Goal: Task Accomplishment & Management: Use online tool/utility

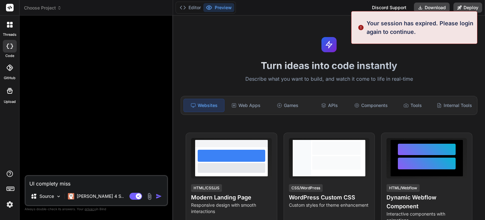
type textarea "x"
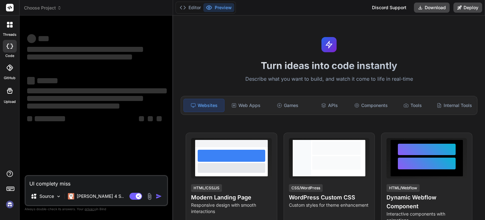
type textarea "x"
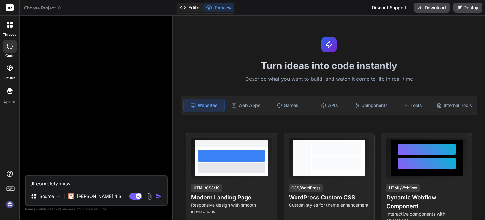
click at [195, 10] on button "Editor" at bounding box center [190, 7] width 26 height 9
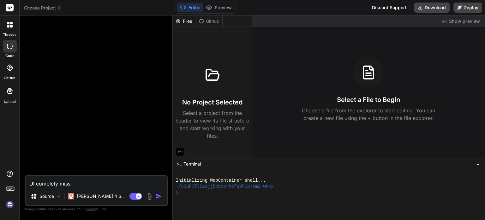
click at [75, 183] on textarea "UI complety miss" at bounding box center [97, 181] width 142 height 11
paste textarea "LOREMIPSU DOL SITAM CONSEC ADIPISCI ELITSEDD EIUSMOD TEMPO INCI UTLABOREET DOLO…"
type textarea "LOREMIPSU DOL SITAM CONSEC ADIPISCI ELITSEDD EIUSMOD TEMPO INCI UTLABOREET DOLO…"
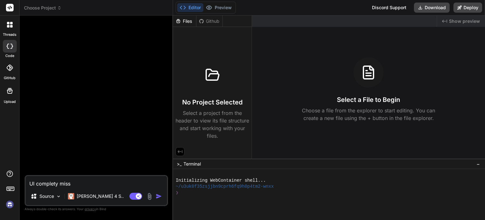
type textarea "x"
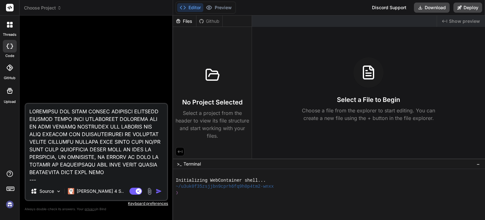
scroll to position [1843, 0]
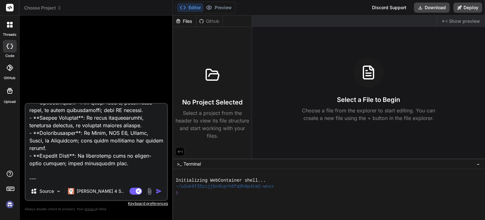
type textarea "LOREMIPSU DOL SITAM CONSEC ADIPISCI ELITSEDD EIUSMOD TEMPO INCI UTLABOREET DOLO…"
click at [159, 191] on img "button" at bounding box center [159, 191] width 6 height 6
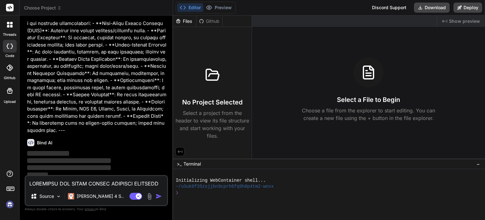
scroll to position [929, 0]
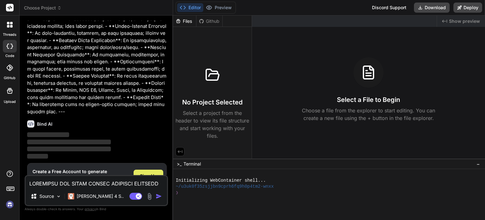
click at [155, 173] on span "Sign Up" at bounding box center [148, 176] width 17 height 6
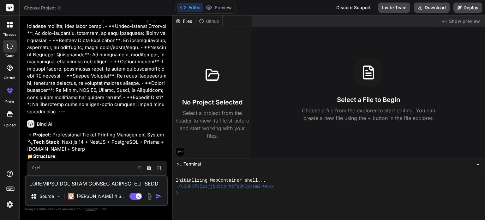
type textarea "x"
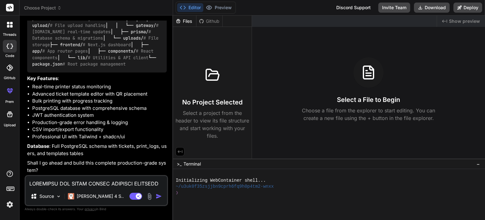
scroll to position [1169, 0]
click at [188, 21] on div "Files" at bounding box center [184, 21] width 23 height 6
drag, startPoint x: 207, startPoint y: 68, endPoint x: 228, endPoint y: 14, distance: 58.1
click at [207, 65] on div at bounding box center [212, 75] width 30 height 30
click at [226, 3] on button "Preview" at bounding box center [219, 7] width 31 height 9
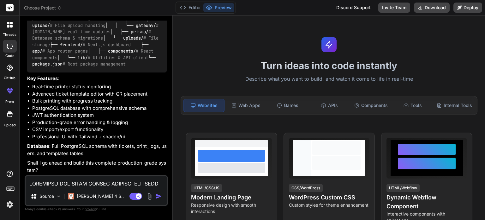
click at [92, 184] on textarea at bounding box center [97, 181] width 142 height 11
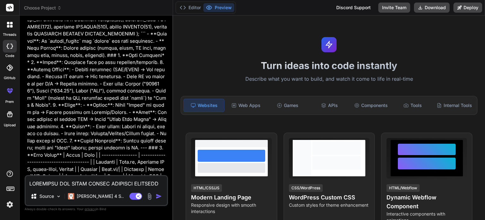
scroll to position [664, 0]
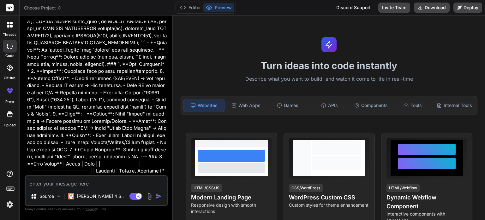
paste textarea "LOREMIPSU DOL SITAM CONSEC ADIPISCI ELITSEDD EIUSMOD TEMPO INCI UTLABOREET DOLO…"
type textarea "LOREMIPSU DOL SITAM CONSEC ADIPISCI ELITSEDD EIUSMOD TEMPO INCI UTLABOREET DOLO…"
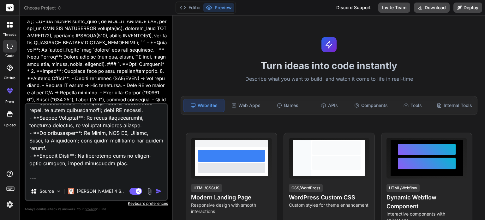
type textarea "x"
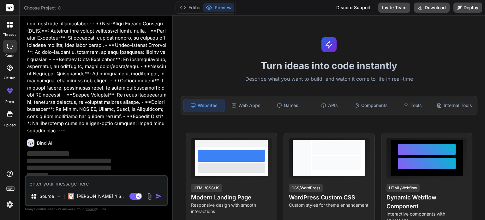
scroll to position [2216, 0]
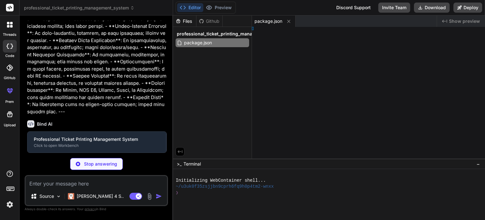
type textarea "x"
type textarea "} }"
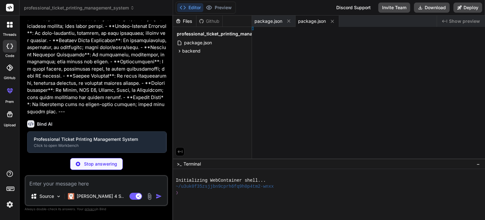
type textarea "x"
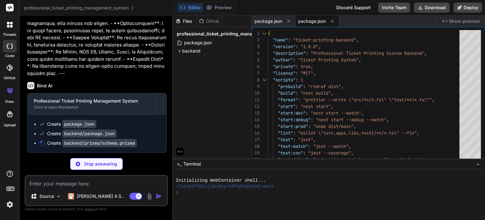
scroll to position [2269, 0]
type textarea "x"
type textarea "FAILED CANCELLED }"
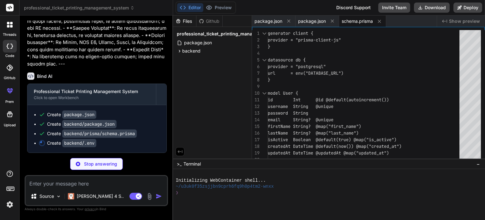
type textarea "x"
type textarea "DATABASE_URL="postgresql://postgres:password@localhost:5432/ticket_printing_db"…"
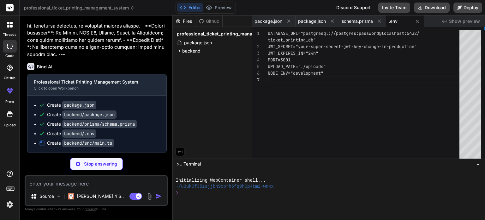
type textarea "x"
type textarea "const port = configService.get('PORT') || 3001; await app.listen(port); console…"
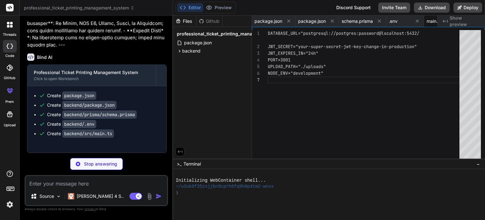
type textarea "x"
type textarea "UploadModule, EventsModule, DashboardModule, ], }) export class AppModule {}"
type textarea "x"
type textarea "import { Global, Module } from '@nestjs/common'; import { PrismaService } from …"
type textarea "x"
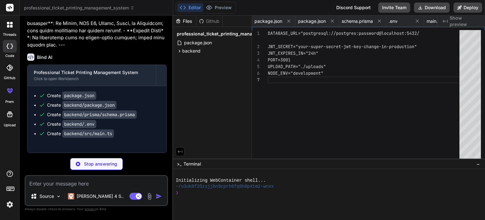
type textarea "async onModuleDestroy() { await this.$disconnect(); } }"
type textarea "x"
type textarea "return result; } catch (error) { return null; } } }"
type textarea "x"
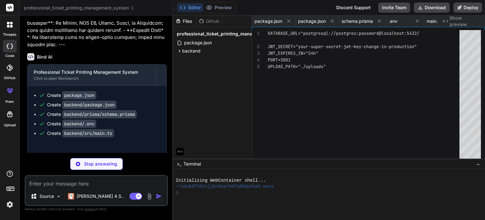
type textarea "@Post('validate') @UseGuards(JwtAuthGuard) validateToken(@Request() req) { retu…"
type textarea "x"
type textarea "password: string; }"
type textarea "x"
type textarea "@IsString() @IsOptional() lastName?: string; }"
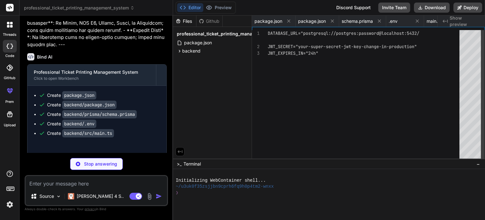
type textarea "x"
type textarea "async validate(username: string, password: string): Promise<any> { const user =…"
type textarea "x"
type textarea "const user = await this.usersService.findById(payload.sub); const { password, .…"
type textarea "x"
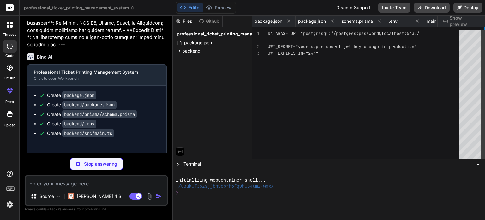
type textarea "import { Injectable } from '@nestjs/common'; import { AuthGuard } from '@nestjs…"
type textarea "x"
type textarea "return this.prisma.user.update({ where: { id }, data: { isActive: false }, }); …"
type textarea "x"
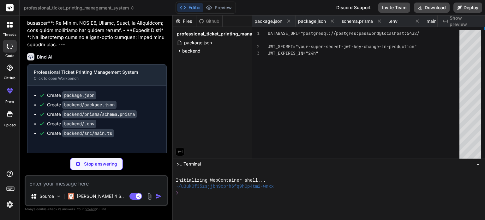
type textarea "return this.usersService.update(id, updateUserDto); } @Delete(':id') remove(@Pa…"
type textarea "x"
type textarea "@IsString() @IsOptional() lastName?: string; @IsBoolean() @IsOptional() isActiv…"
type textarea "x"
type textarea "import { PartialType } from '@nestjs/mapped-types'; import { CreateUserDto } fr…"
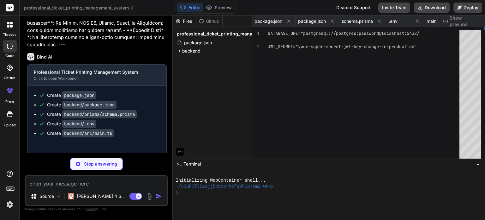
type textarea "x"
type textarea "acc[stat.status.toLowerCase()] = stat._[DOMAIN_NAME]; return acc; }, {}), }; } }"
type textarea "x"
type textarea "return this.templatesService.remove(id); } }"
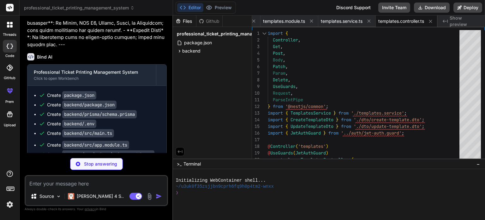
type textarea "x"
type textarea "@IsOptional() @Min(1) height?: number; }"
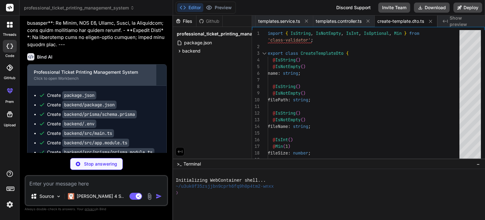
type textarea "x"
type textarea "import { PartialType } from '@nestjs/mapped-types'; import { CreateTemplateDto …"
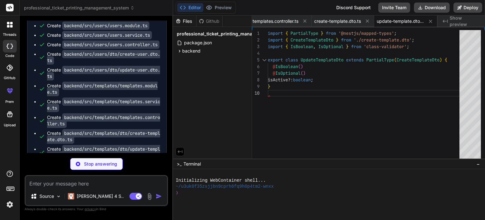
scroll to position [2566, 0]
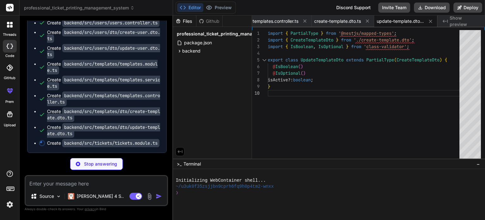
type textarea "x"
type textarea "}) export class TicketsModule {}"
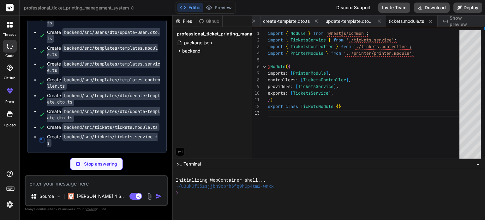
scroll to position [2582, 0]
type textarea "x"
click at [126, 140] on code "backend/src/tickets/tickets.service.ts" at bounding box center [102, 139] width 111 height 15
click at [187, 50] on span "backend" at bounding box center [191, 51] width 18 height 6
click at [186, 68] on icon at bounding box center [184, 67] width 5 height 5
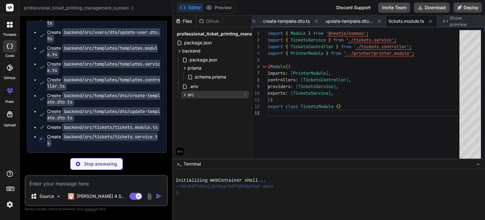
click at [187, 94] on icon at bounding box center [184, 94] width 5 height 5
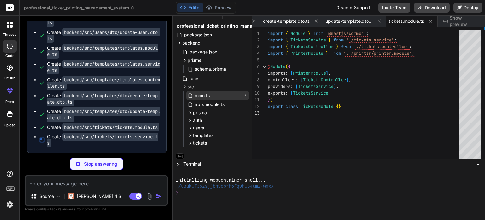
scroll to position [12, 0]
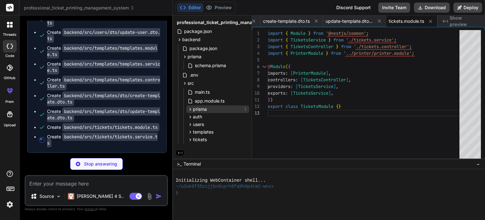
click at [206, 111] on span "prisma" at bounding box center [200, 109] width 14 height 6
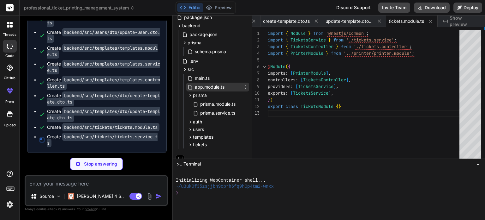
scroll to position [31, 0]
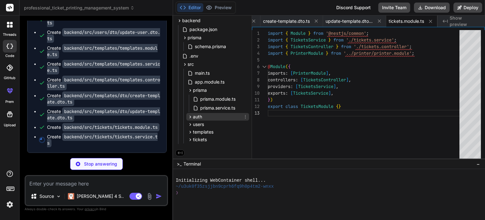
click at [204, 115] on div "auth" at bounding box center [217, 117] width 63 height 8
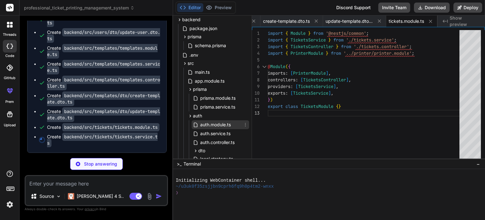
click at [211, 127] on span "auth.module.ts" at bounding box center [216, 125] width 32 height 8
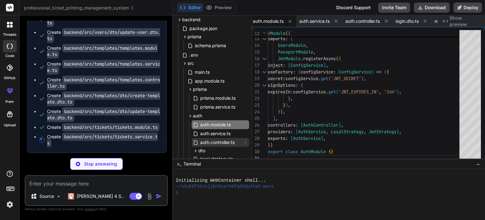
click at [216, 140] on span "auth.controller.ts" at bounding box center [218, 142] width 36 height 8
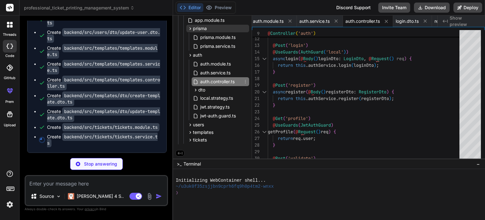
scroll to position [93, 0]
click at [219, 112] on span "jwt-auth.guard.ts" at bounding box center [218, 116] width 37 height 8
type textarea "import { Injectable } from '@nestjs/common'; import { AuthGuard } from '@nestjs…"
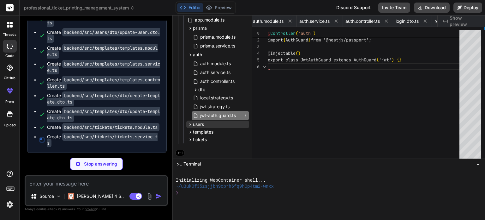
scroll to position [0, 547]
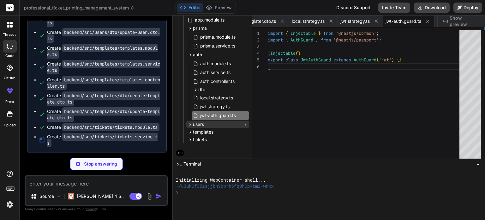
click at [211, 124] on div "users" at bounding box center [217, 124] width 63 height 8
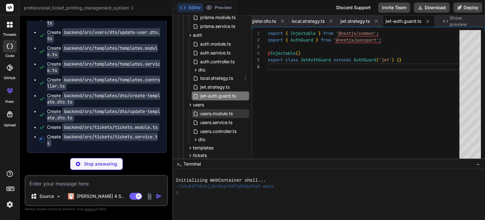
scroll to position [129, 0]
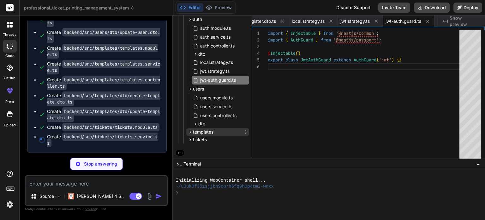
click at [201, 131] on span "templates" at bounding box center [203, 132] width 21 height 6
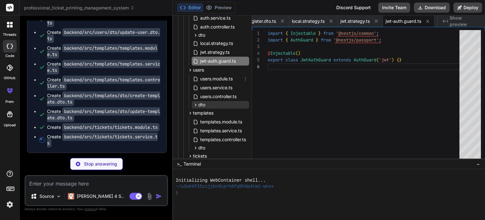
scroll to position [164, 0]
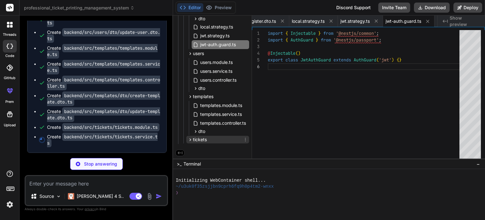
click at [199, 140] on span "tickets" at bounding box center [200, 139] width 14 height 6
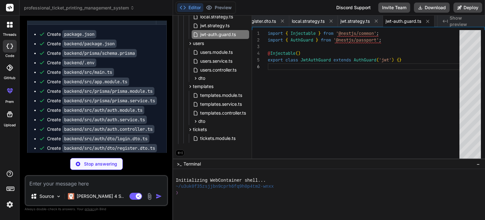
scroll to position [2329, 0]
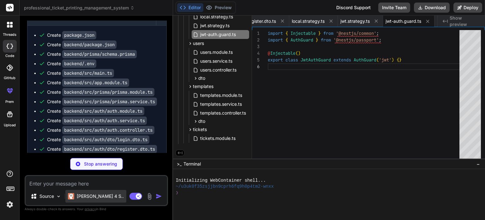
click at [100, 196] on p "[PERSON_NAME] 4 S.." at bounding box center [100, 196] width 47 height 6
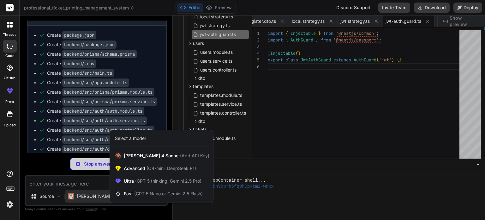
click at [52, 180] on div at bounding box center [242, 110] width 485 height 220
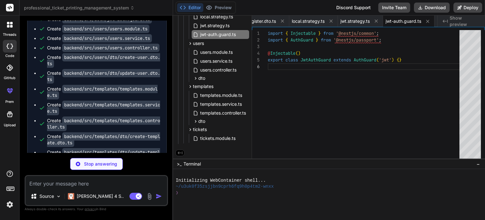
scroll to position [2582, 0]
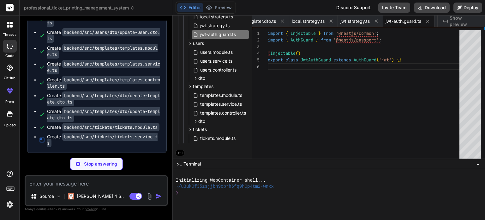
type textarea "x"
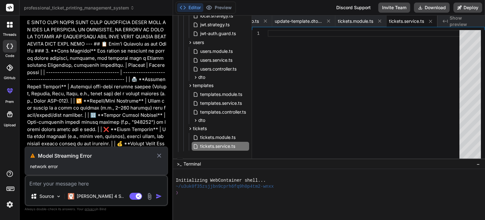
scroll to position [1413, 0]
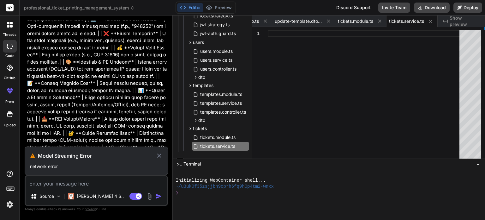
click at [159, 154] on icon at bounding box center [159, 156] width 7 height 8
type textarea "x"
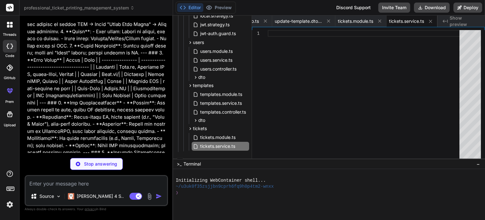
scroll to position [2193, 0]
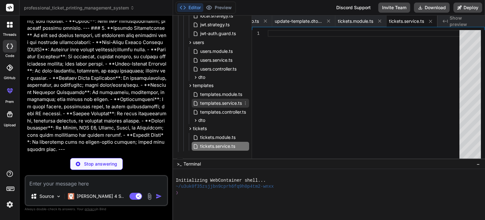
click at [217, 102] on span "templates.service.ts" at bounding box center [221, 103] width 43 height 8
type textarea "acc[stat.status.toLowerCase()] = stat._[DOMAIN_NAME]; return acc; }, {}), }; } }"
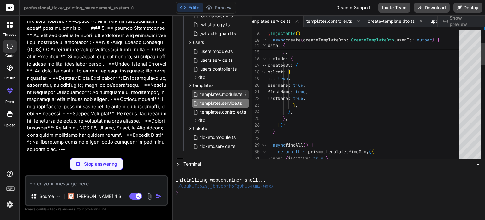
click at [219, 95] on span "templates.module.ts" at bounding box center [221, 94] width 43 height 8
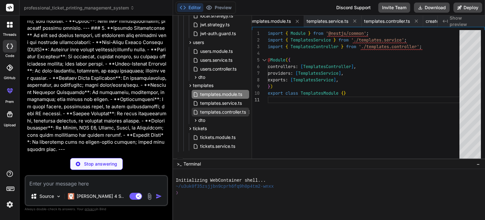
click at [210, 110] on span "templates.controller.ts" at bounding box center [223, 112] width 47 height 8
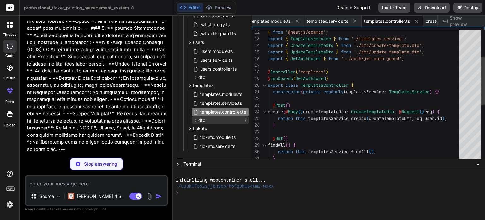
click at [203, 120] on span "dto" at bounding box center [201, 120] width 7 height 6
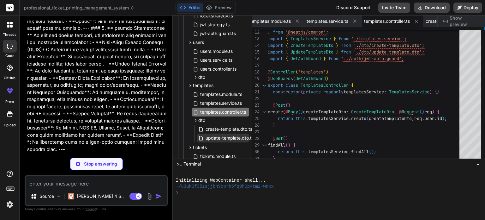
click at [213, 138] on span "update-template.dto.ts" at bounding box center [230, 138] width 50 height 8
type textarea "import { PartialType } from '@nestjs/mapped-types'; import { CreateTemplateDto …"
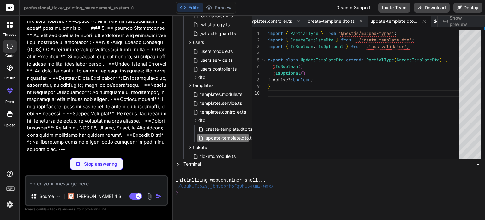
click at [95, 184] on textarea at bounding box center [97, 181] width 142 height 11
type textarea "c"
type textarea "x"
type textarea "co"
type textarea "x"
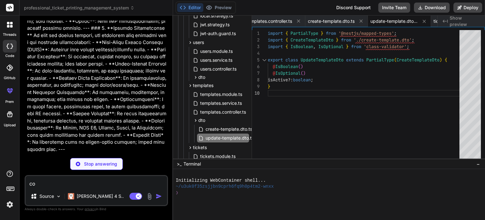
type textarea "con"
type textarea "x"
type textarea "cont"
type textarea "x"
type textarea "conti"
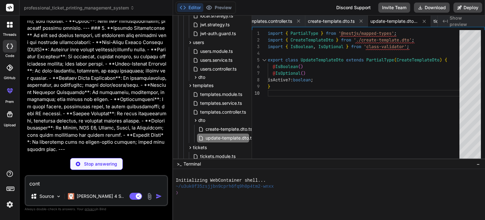
type textarea "x"
type textarea "contin"
type textarea "x"
type textarea "continu"
type textarea "x"
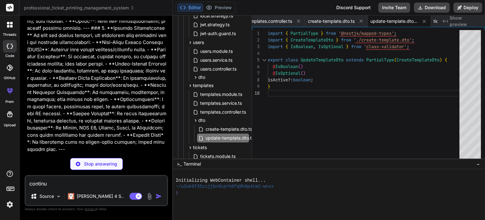
type textarea "continue"
type textarea "x"
type textarea "continue"
type textarea "x"
type textarea "continue f"
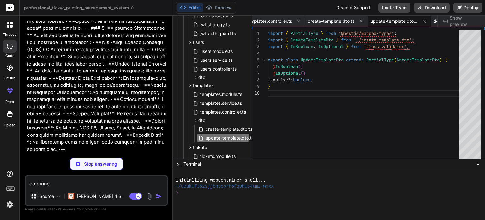
type textarea "x"
type textarea "continue fr"
type textarea "x"
type textarea "continue fro"
type textarea "x"
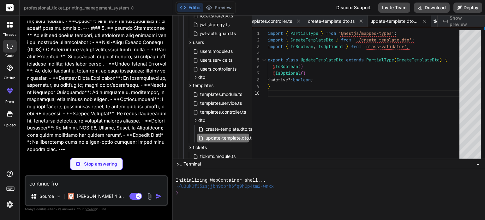
type textarea "continue from"
type textarea "x"
type textarea "continue from"
type textarea "x"
type textarea "continue from w"
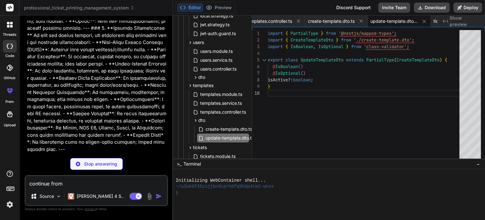
type textarea "x"
type textarea "continue from wh"
type textarea "x"
type textarea "continue from whe"
type textarea "x"
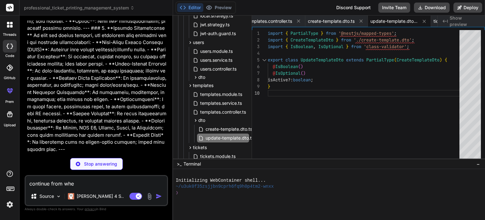
type textarea "continue from wher"
type textarea "x"
type textarea "continue from where"
type textarea "x"
type textarea "continue from where"
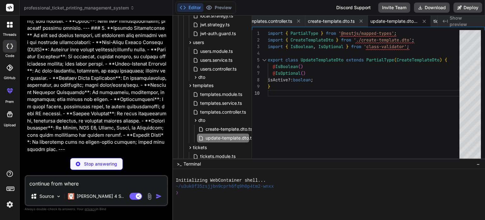
type textarea "x"
type textarea "continue from where y"
type textarea "x"
type textarea "continue from where yo"
type textarea "x"
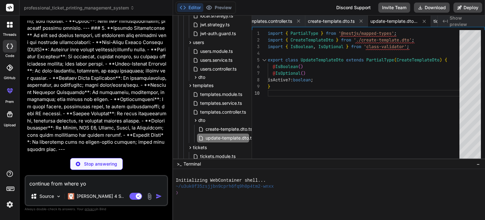
type textarea "continue from where you"
type textarea "x"
type textarea "continue from where you"
type textarea "x"
type textarea "continue from where you l"
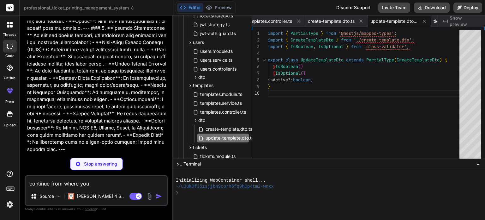
type textarea "x"
type textarea "continue from where you le"
type textarea "x"
type textarea "continue from where you lef"
type textarea "x"
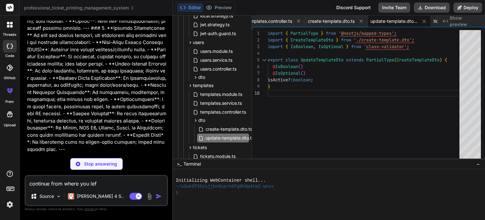
type textarea "continue from where you left"
type textarea "x"
type textarea "continue from where you left"
type textarea "x"
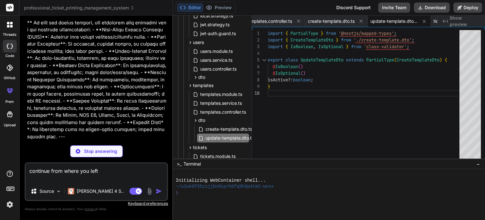
type textarea "continue from where you left"
click at [114, 153] on p "Stop answering" at bounding box center [100, 151] width 33 height 6
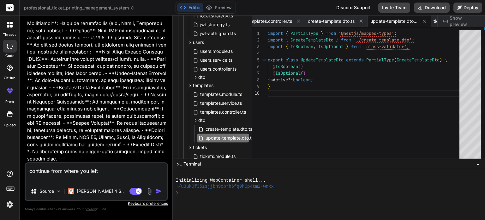
click at [159, 191] on img "button" at bounding box center [159, 191] width 6 height 6
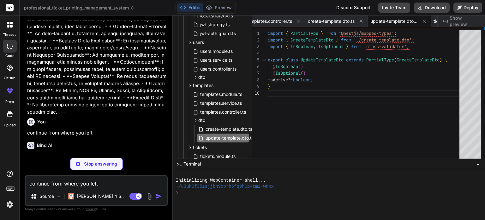
scroll to position [2237, 0]
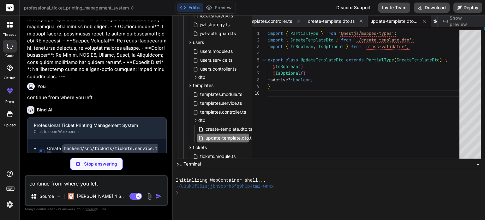
type textarea "x"
type textarea "template: [DOMAIN_NAME], operator: ticket.operator.username, createdAt: ticket.…"
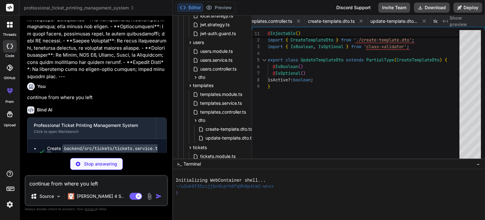
type textarea "x"
type textarea "return this.ticketsService.update(id, updateTicketDto); } @Delete(':id') remove…"
type textarea "x"
type textarea "@IsInt() @IsOptional() @Min(10) qrHeight?: number = 100; @IsString() @IsOptiona…"
type textarea "x"
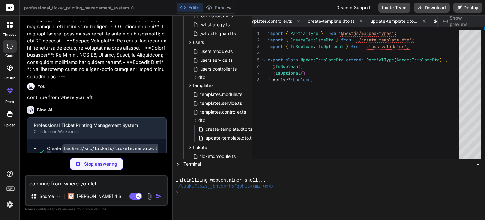
type textarea "x"
type textarea "offset?: number = 0; }"
type textarea "x"
type textarea "}) export class PrinterModule {}"
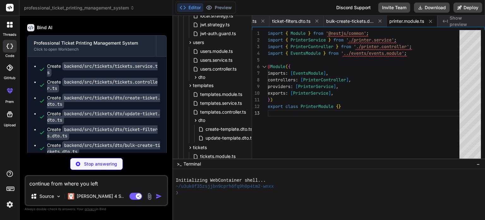
scroll to position [2388, 0]
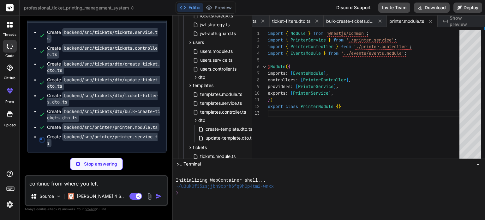
type textarea "x"
type textarea "}"
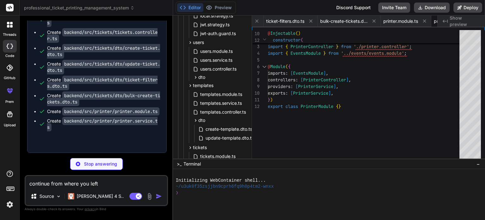
type textarea "x"
type textarea "} }"
type textarea "x"
type textarea "import { IsArray, IsInt, ArrayMinSize } from 'class-validator'; export class Bu…"
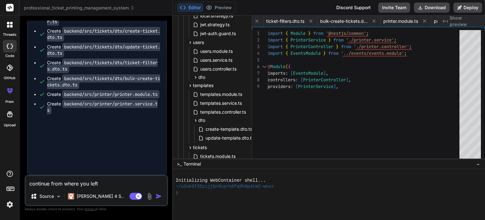
type textarea "x"
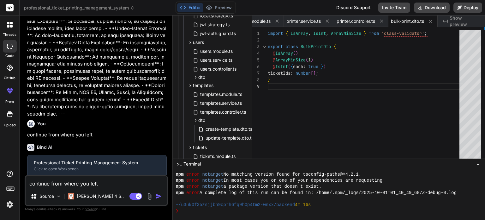
scroll to position [2421, 0]
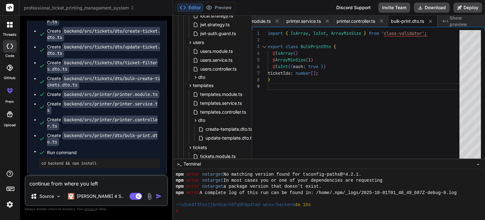
click at [96, 163] on pre "cd backend && npm install" at bounding box center [99, 163] width 116 height 5
click at [301, 211] on div "❯" at bounding box center [326, 211] width 300 height 6
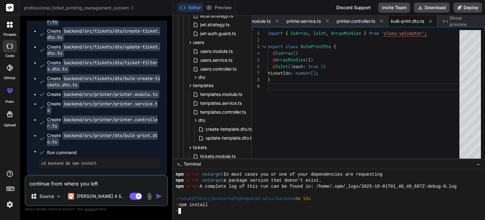
click at [104, 173] on div "Create backend/src/tickets/tickets.service.ts Create backend/src/tickets/ticket…" at bounding box center [96, 82] width 139 height 185
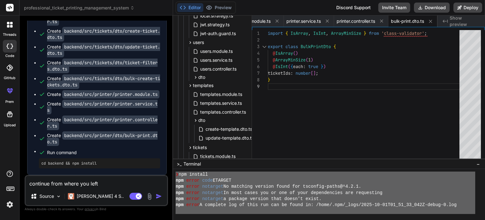
scroll to position [103, 0]
drag, startPoint x: 183, startPoint y: 175, endPoint x: 266, endPoint y: 214, distance: 91.3
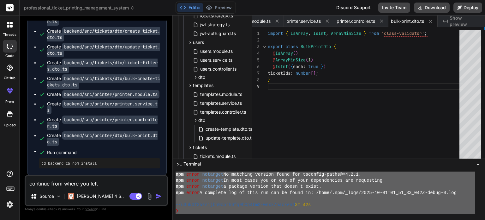
type textarea "d backend && npm install npm error code ETARGET npm error notarget No matching …"
click at [54, 185] on textarea "continue from where you left" at bounding box center [97, 181] width 142 height 11
paste textarea "d backend && npm install npm error code ETARGET npm error notarget No matching …"
type textarea "d backend && npm install npm error code ETARGET npm error notarget No matching …"
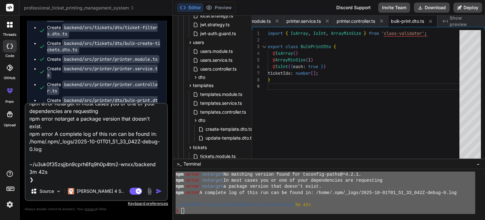
type textarea "x"
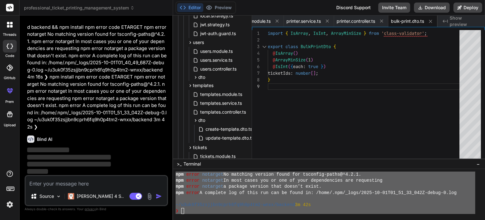
scroll to position [2576, 0]
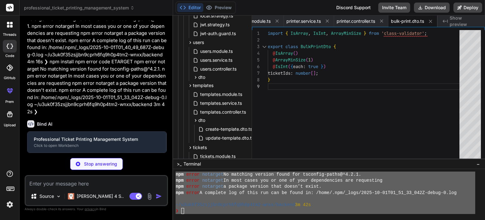
type textarea "x"
type textarea "}), ], controllers: [UploadController], providers: [UploadService], exports: [U…"
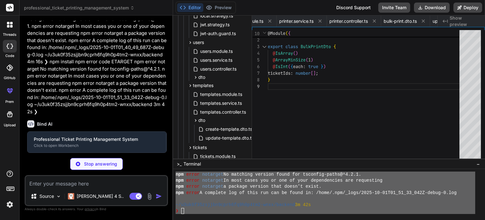
type textarea "x"
type textarea "for (const dir of directories) { await fs.mkdir(path.join(uploadPath, dir), { r…"
type textarea "x"
type textarea "if (!file) { throw new BadRequestException('No QR file provided'); } return thi…"
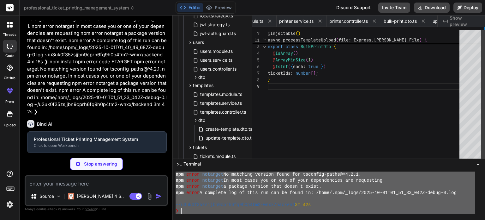
type textarea "x"
type textarea "import { Module } from '@nestjs/common'; import { EventsGateway } from './event…"
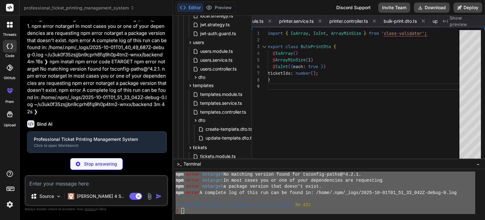
type textarea "x"
type textarea "// Get connected clients count getConnectedClientsCount(): number { return this…"
type textarea "x"
type textarea "import { Module } from '@nestjs/common'; import { DashboardService } from './da…"
type textarea "x"
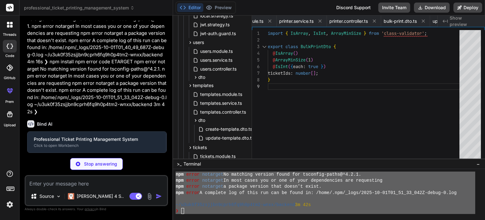
type textarea "}); return Object.values(chartData); } }"
type textarea "x"
type textarea "getDashboardStats() { return this.dashboardService.getDashboardStats(); } @Get(…"
type textarea "x"
type textarea ""@/*": ["src/*"] } }, "include": ["src/**/*"], "exclude": ["node_modules", "dis…"
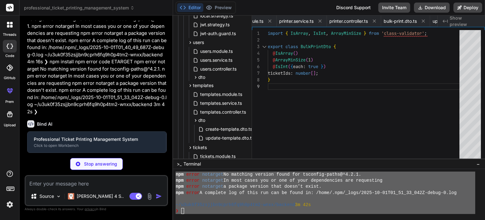
type textarea "x"
type textarea "{ "$schema": "[URL][DOMAIN_NAME]", "collection": "@nestjs/schematics", "sourceR…"
type textarea "x"
type textarea "} }"
type textarea "x"
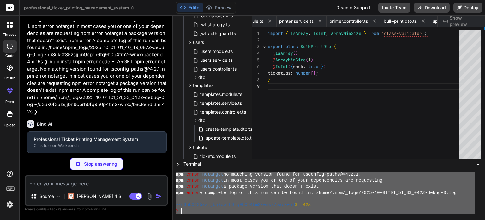
type textarea "}; module.exports = nextConfig;"
type textarea "x"
type textarea "animation: { 'accordion-down': 'accordion-down 0.2s ease-out', 'accordion-up': …"
type textarea "x"
type textarea "module.exports = { plugins: { tailwindcss: {}, autoprefixer: {}, }, }"
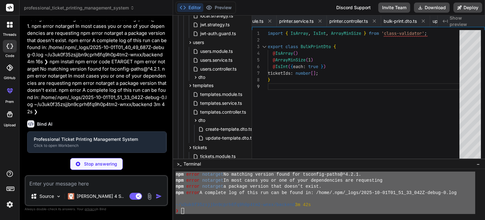
type textarea "x"
type textarea ".ticket-processing { @apply bg-blue-100 text-blue-800 border-blue-200; } }"
type textarea "x"
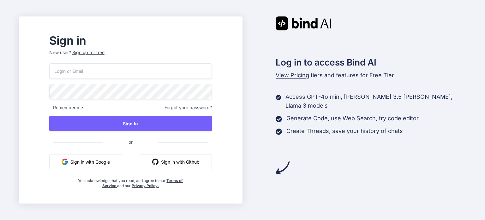
drag, startPoint x: 111, startPoint y: 158, endPoint x: 119, endPoint y: 143, distance: 16.7
click at [112, 157] on button "Sign in with Google" at bounding box center [85, 161] width 73 height 15
